Goal: Find specific page/section: Find specific page/section

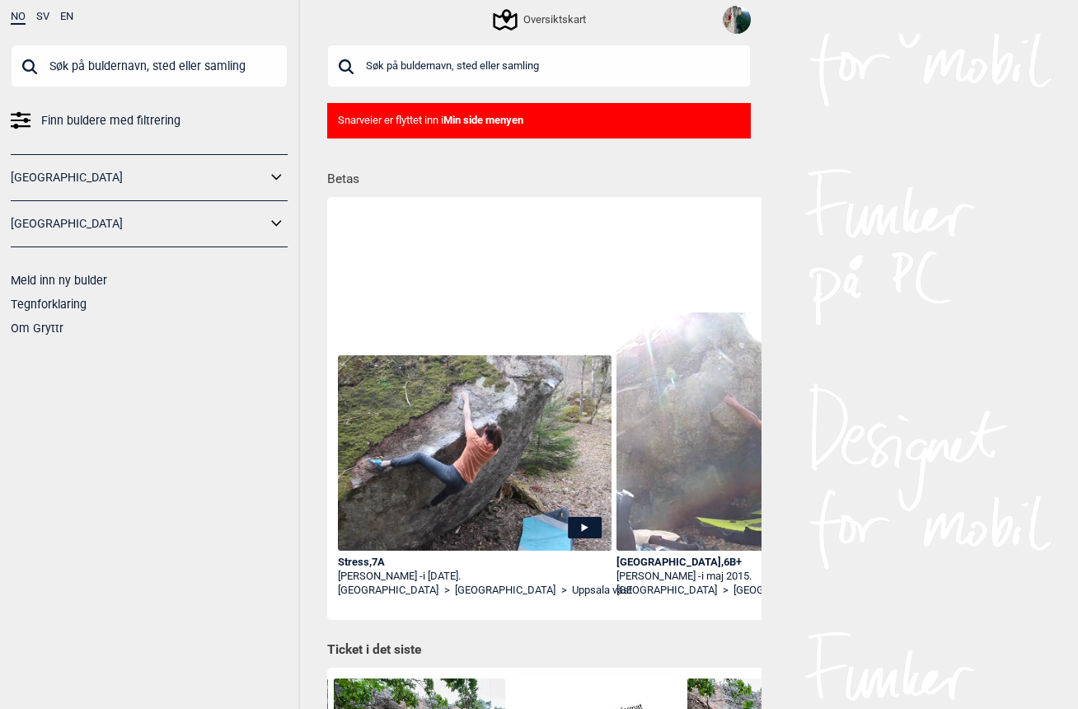
click at [911, 409] on div "NO SV EN Finn buldere med filtrering [GEOGRAPHIC_DATA] [GEOGRAPHIC_DATA] Meld i…" at bounding box center [539, 354] width 1078 height 709
click at [73, 18] on button "EN" at bounding box center [66, 17] width 13 height 12
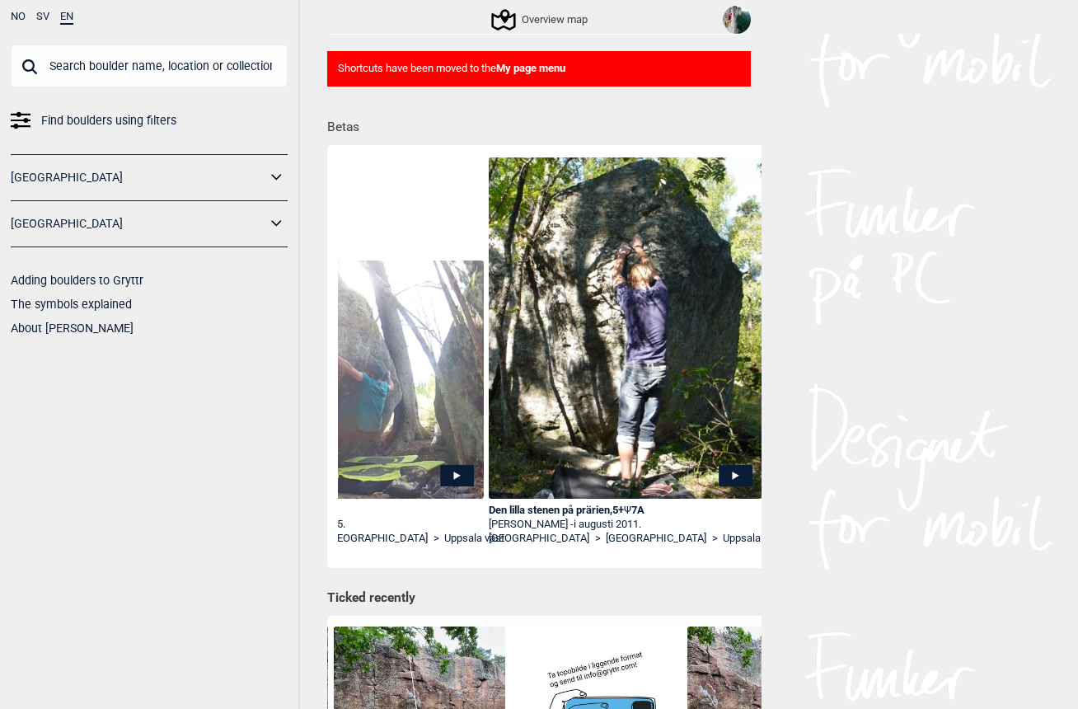
scroll to position [0, 407]
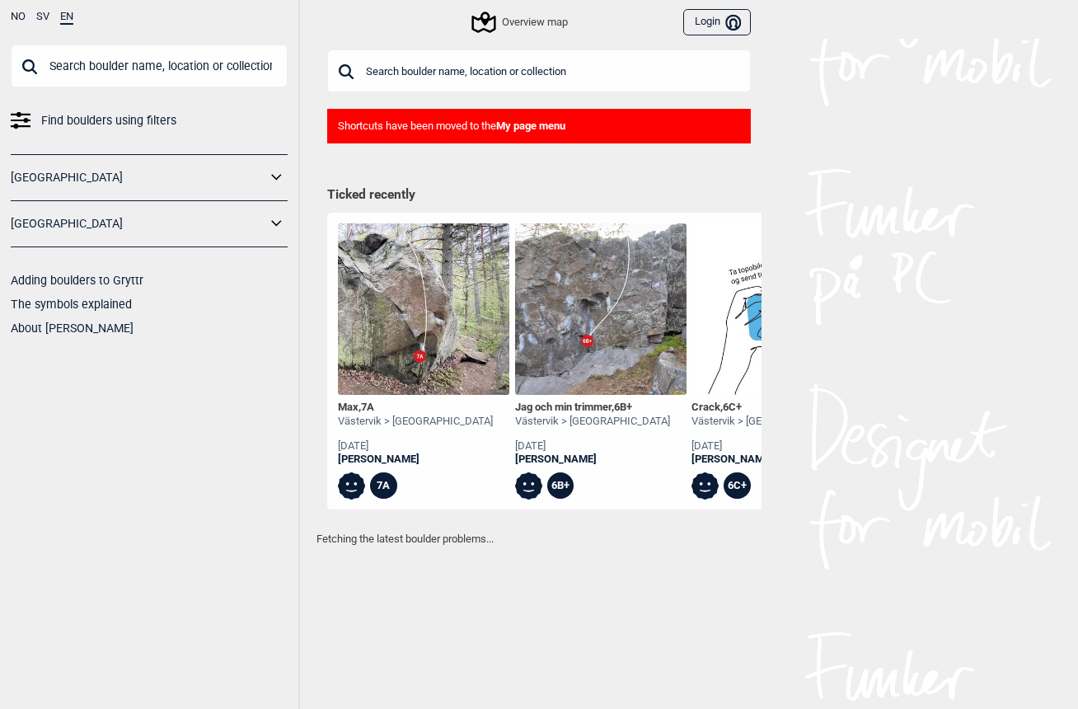
click at [471, 73] on input "text" at bounding box center [539, 70] width 424 height 43
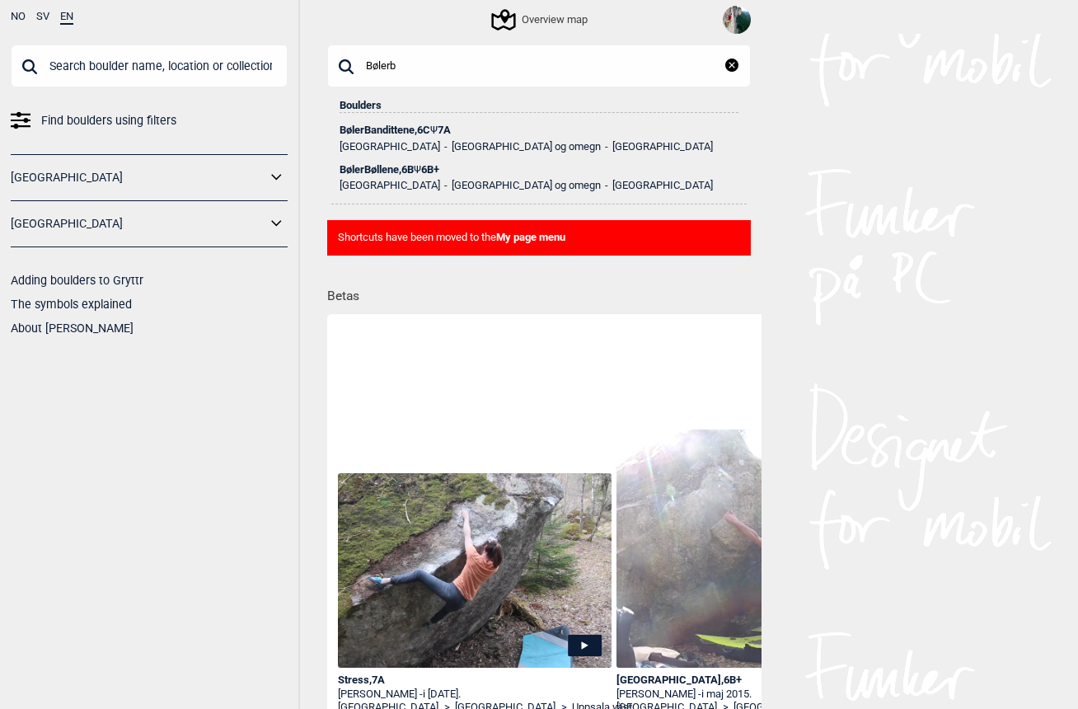
type input "Bølerb"
click at [388, 135] on div "BølerBandittene , 6C Ψ 7A" at bounding box center [538, 130] width 399 height 12
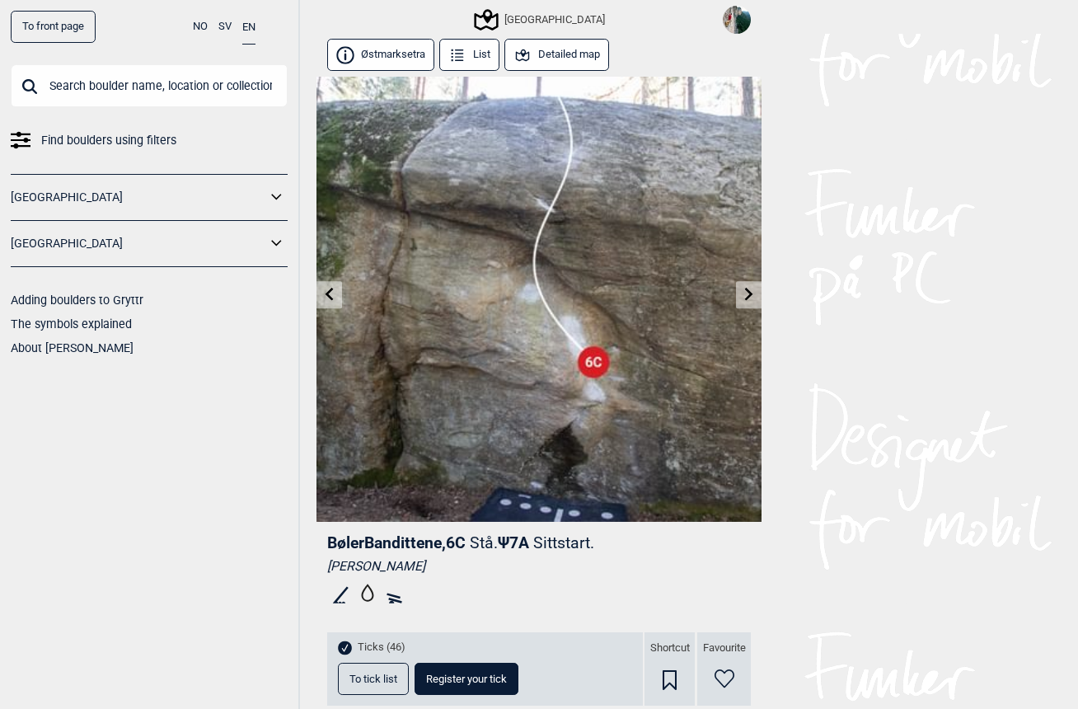
click at [745, 303] on link at bounding box center [749, 294] width 26 height 27
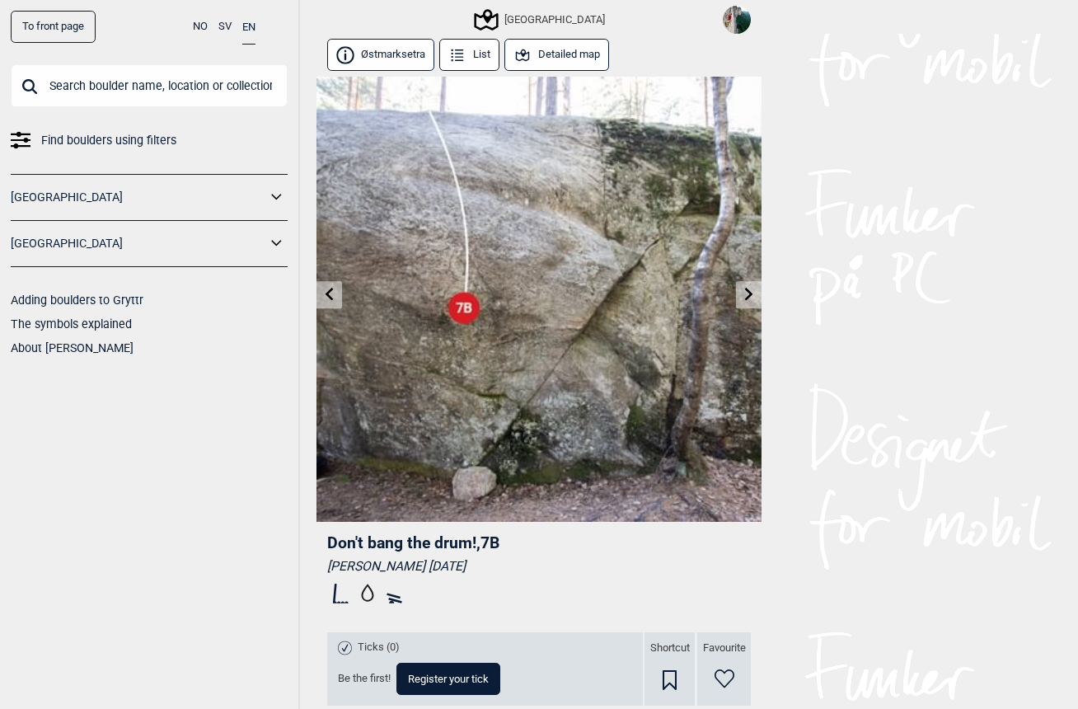
click at [323, 295] on icon at bounding box center [329, 294] width 13 height 13
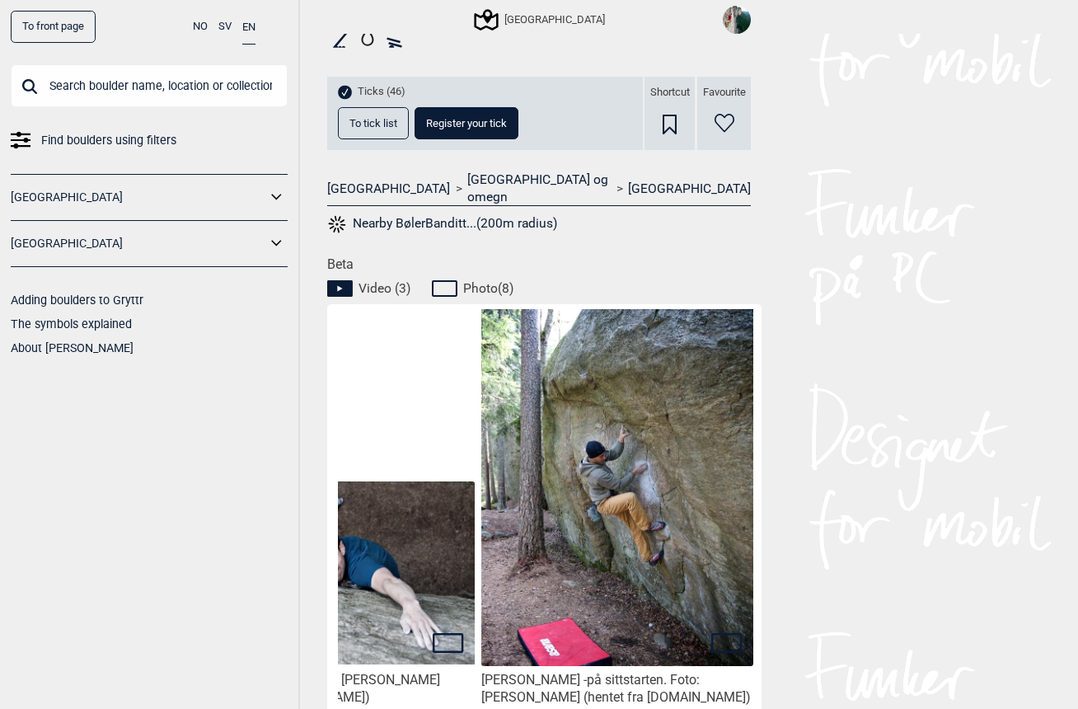
scroll to position [0, 2645]
click at [446, 279] on icon at bounding box center [447, 289] width 31 height 20
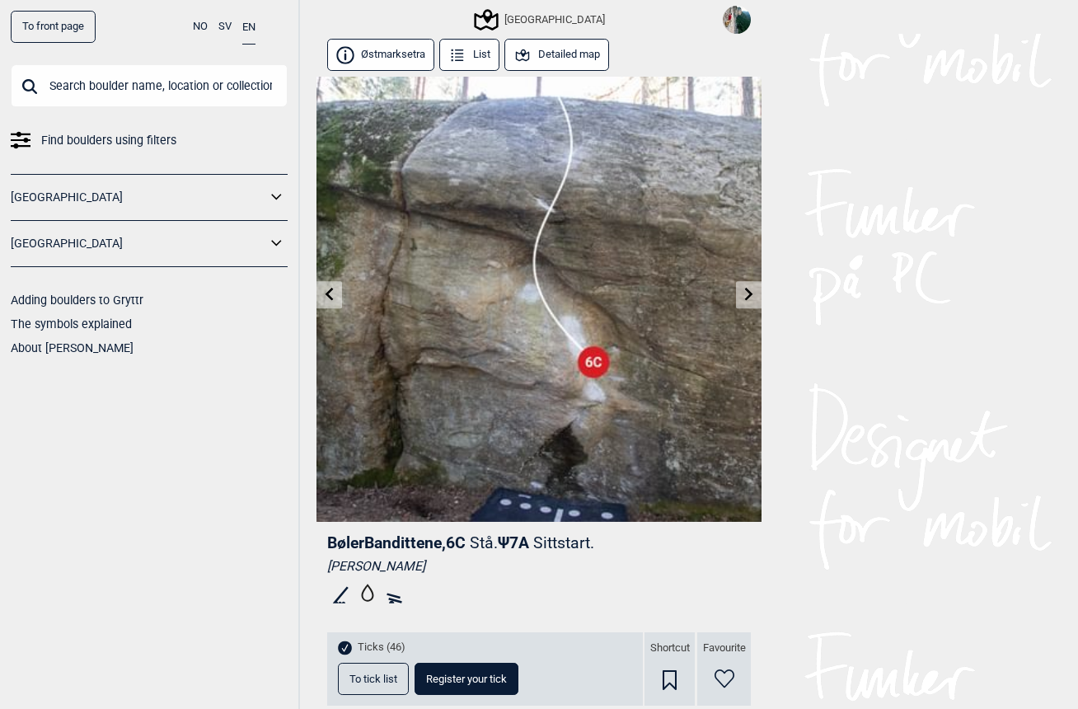
scroll to position [0, 0]
click at [736, 19] on img at bounding box center [737, 20] width 28 height 28
